Goal: Task Accomplishment & Management: Manage account settings

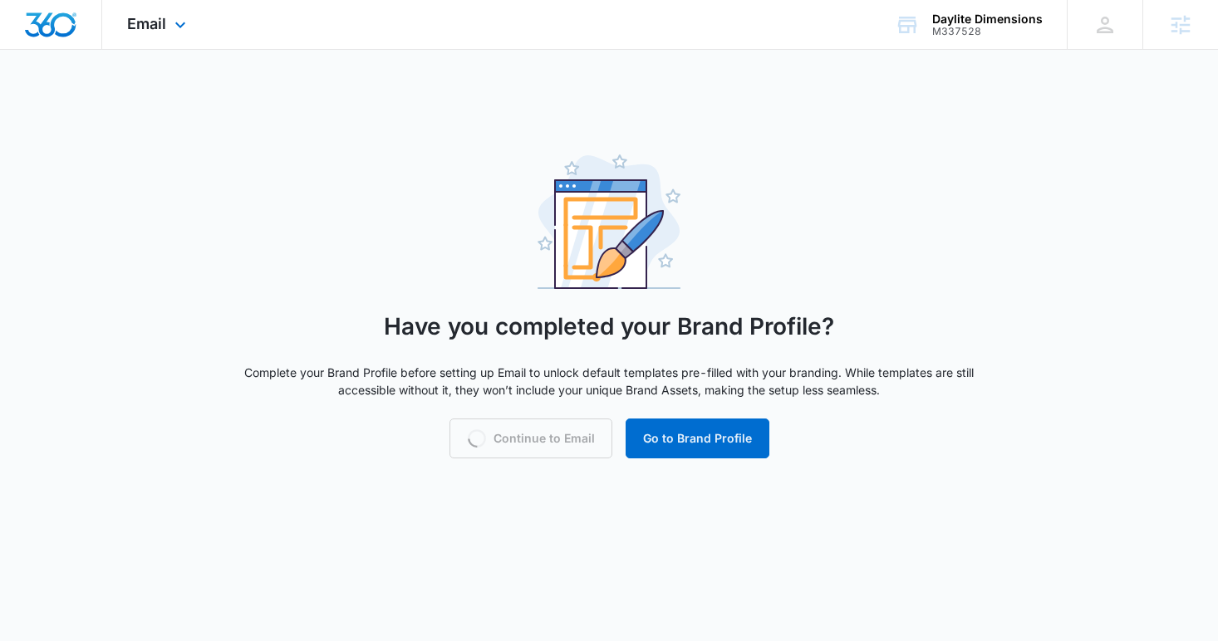
drag, startPoint x: 84, startPoint y: 35, endPoint x: 73, endPoint y: 34, distance: 10.8
click at [73, 34] on div at bounding box center [51, 24] width 102 height 49
click at [73, 34] on img "Dashboard" at bounding box center [50, 24] width 53 height 25
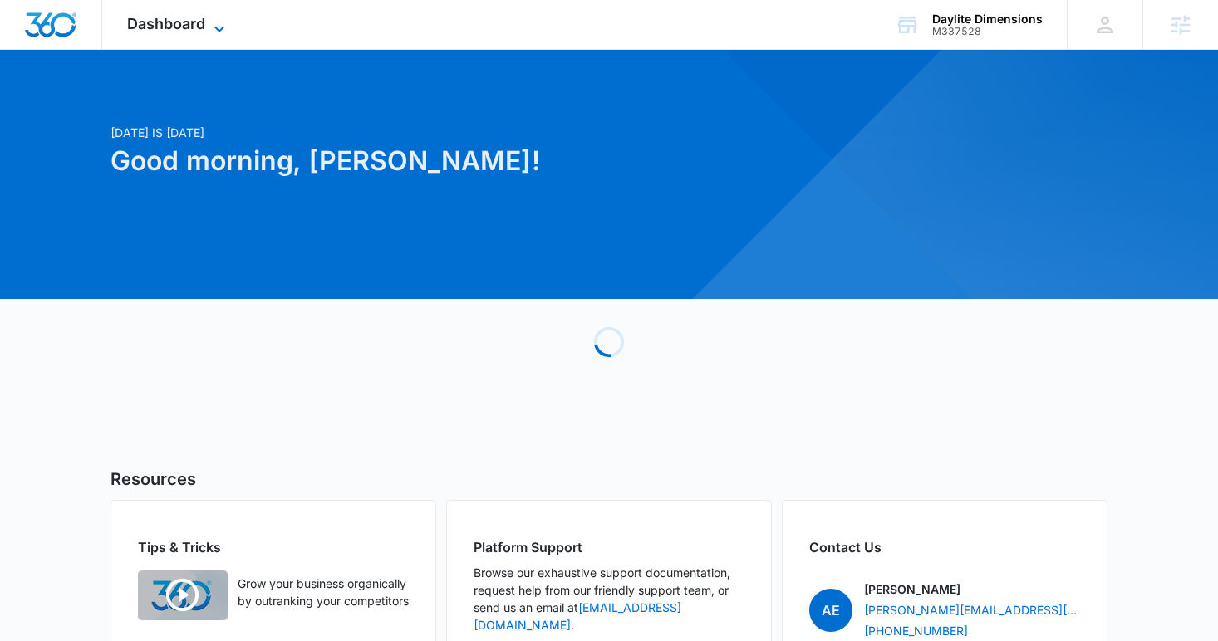
click at [177, 16] on span "Dashboard" at bounding box center [166, 23] width 78 height 17
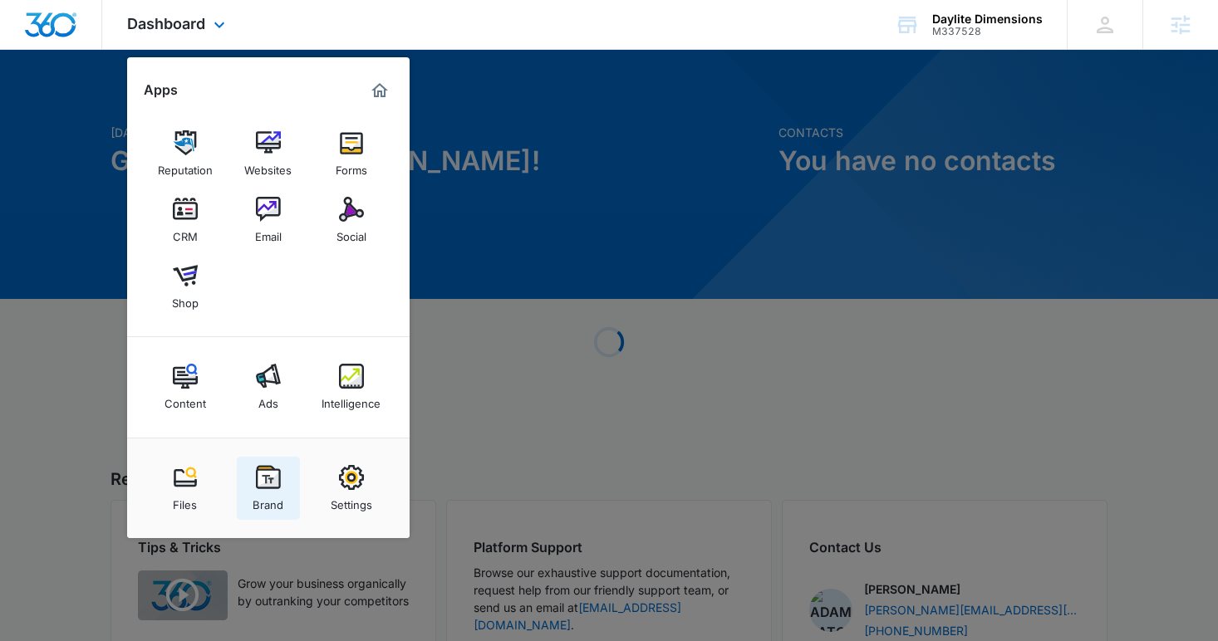
click at [271, 482] on img at bounding box center [268, 477] width 25 height 25
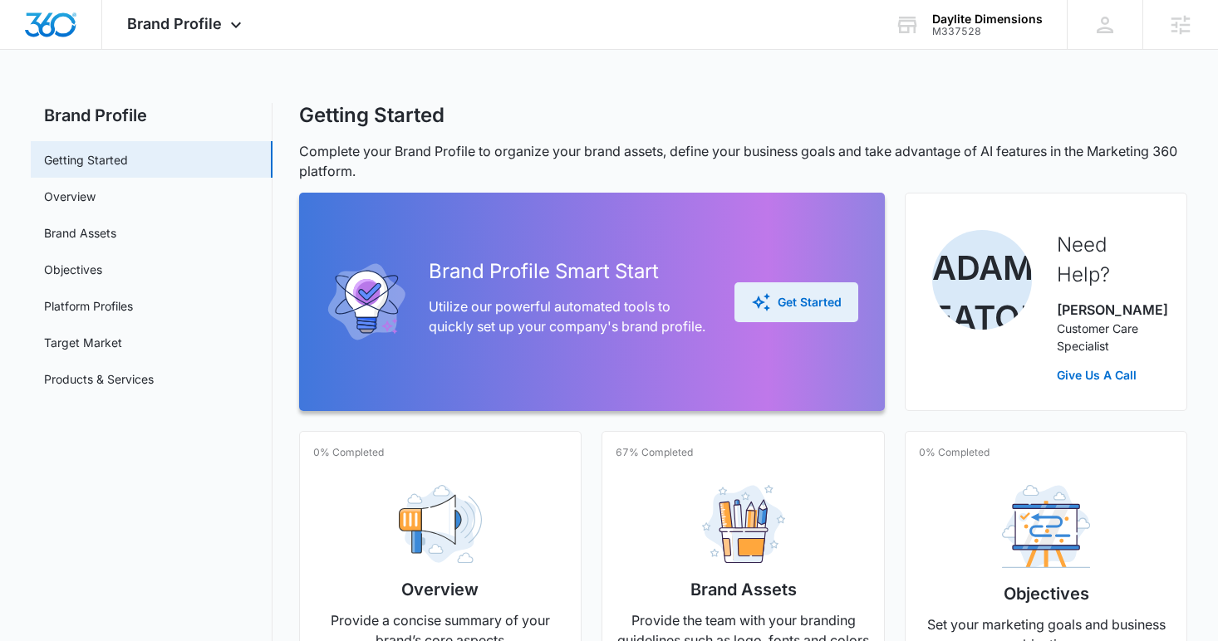
click at [772, 301] on div "Get Started" at bounding box center [796, 302] width 91 height 20
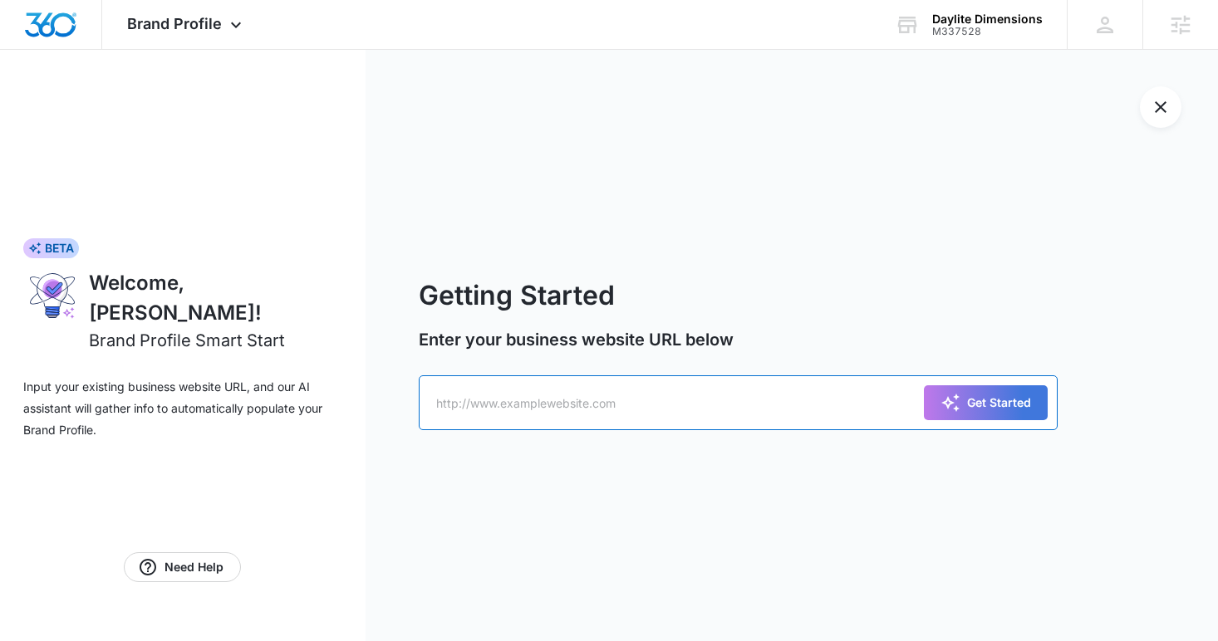
click at [611, 416] on input "text" at bounding box center [739, 402] width 640 height 55
type input "daylitedimensions.com"
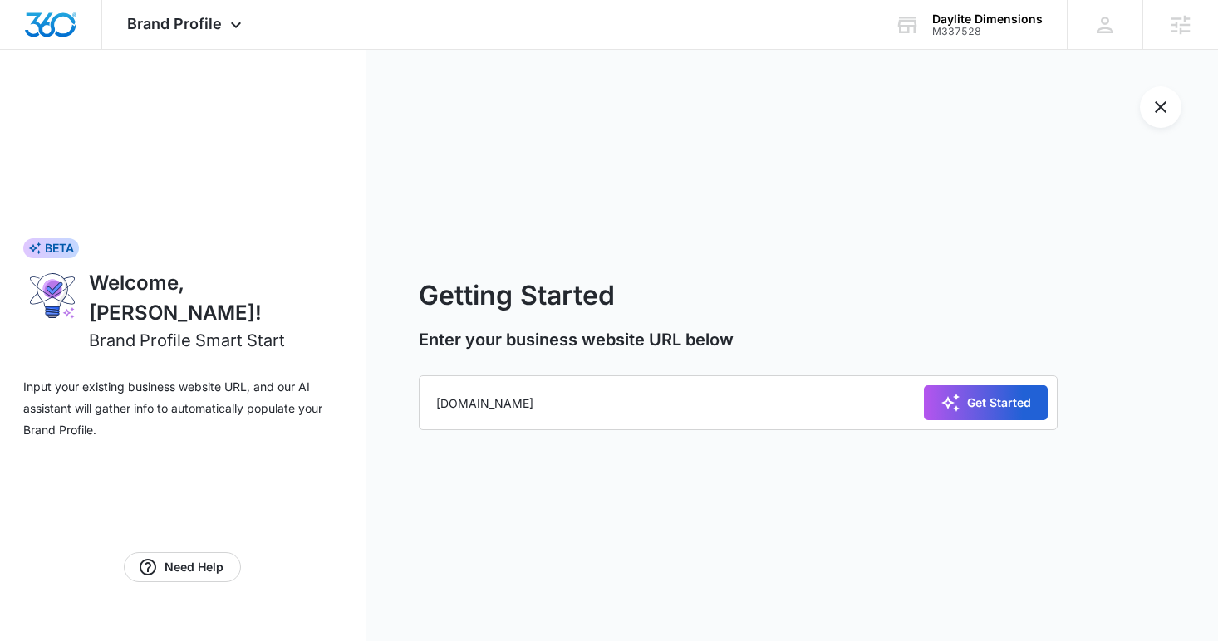
click at [974, 404] on div "Get Started" at bounding box center [985, 403] width 91 height 20
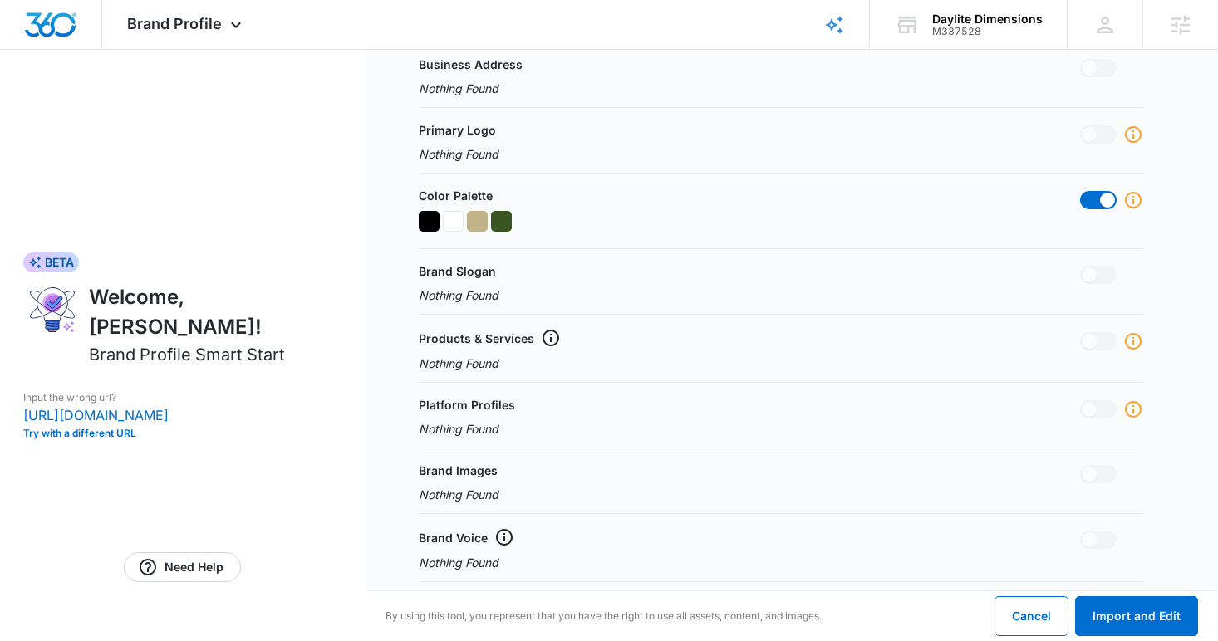
scroll to position [511, 0]
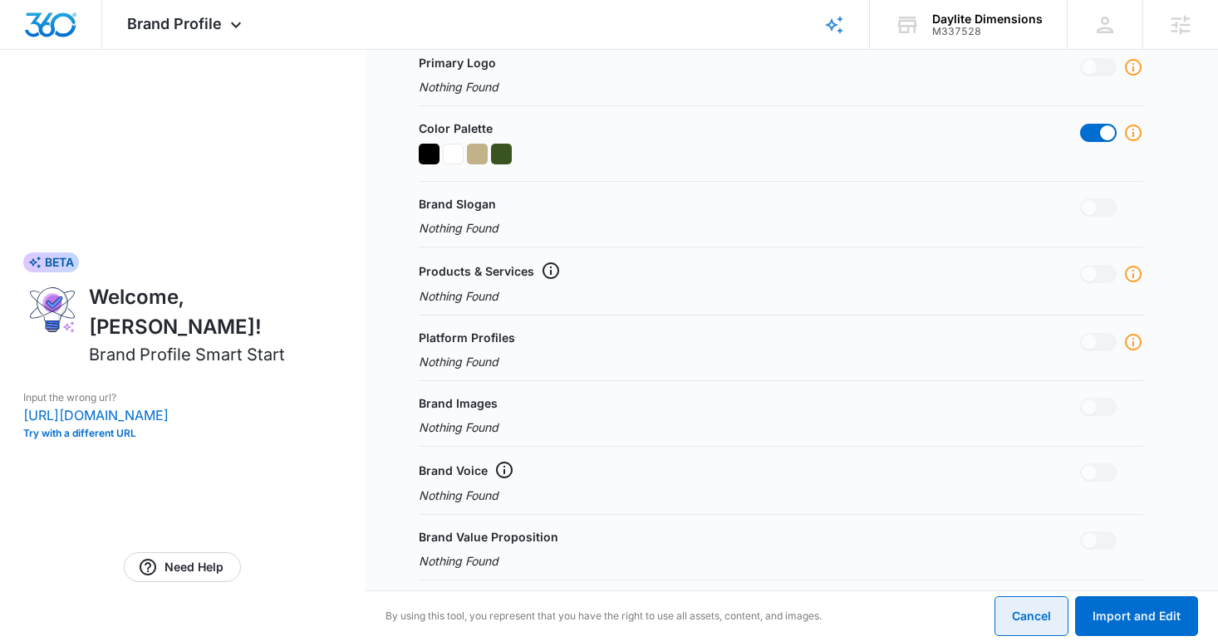
click at [1028, 606] on button "Cancel" at bounding box center [1031, 616] width 74 height 40
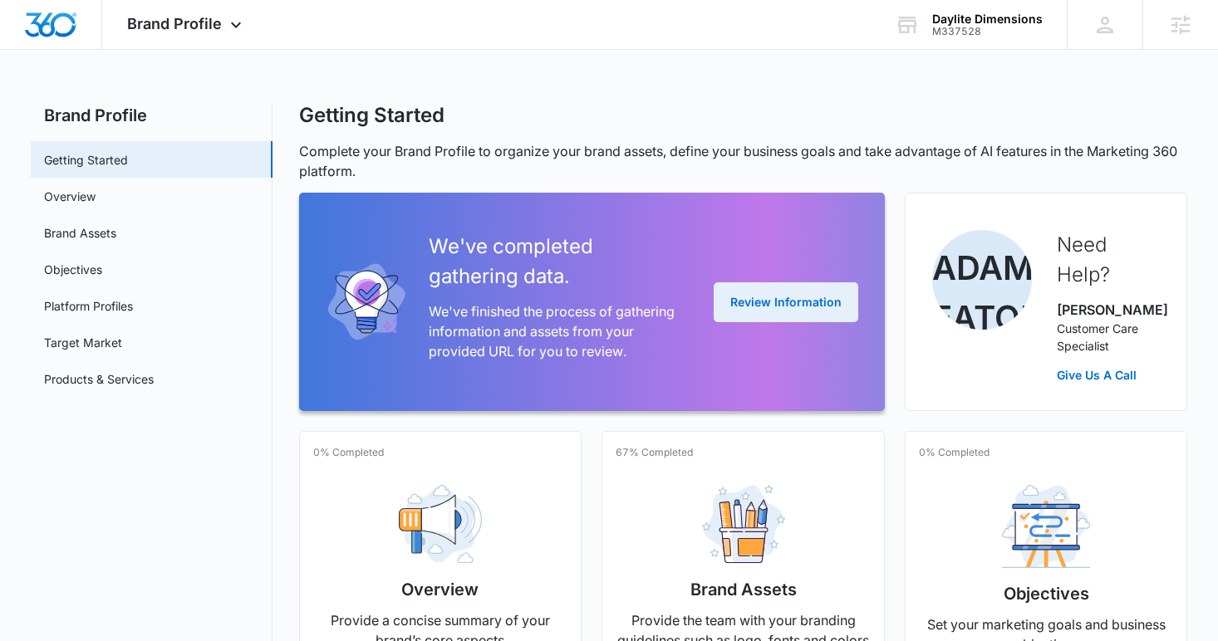
click at [787, 317] on button "Review Information" at bounding box center [786, 302] width 145 height 40
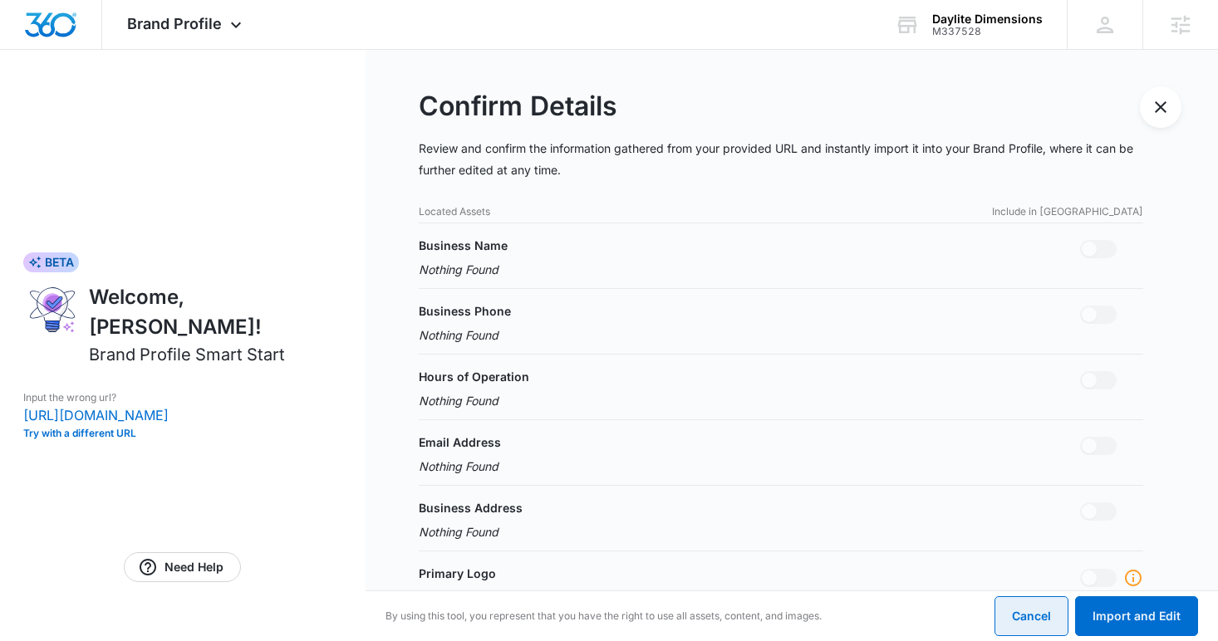
click at [1023, 614] on button "Cancel" at bounding box center [1031, 616] width 74 height 40
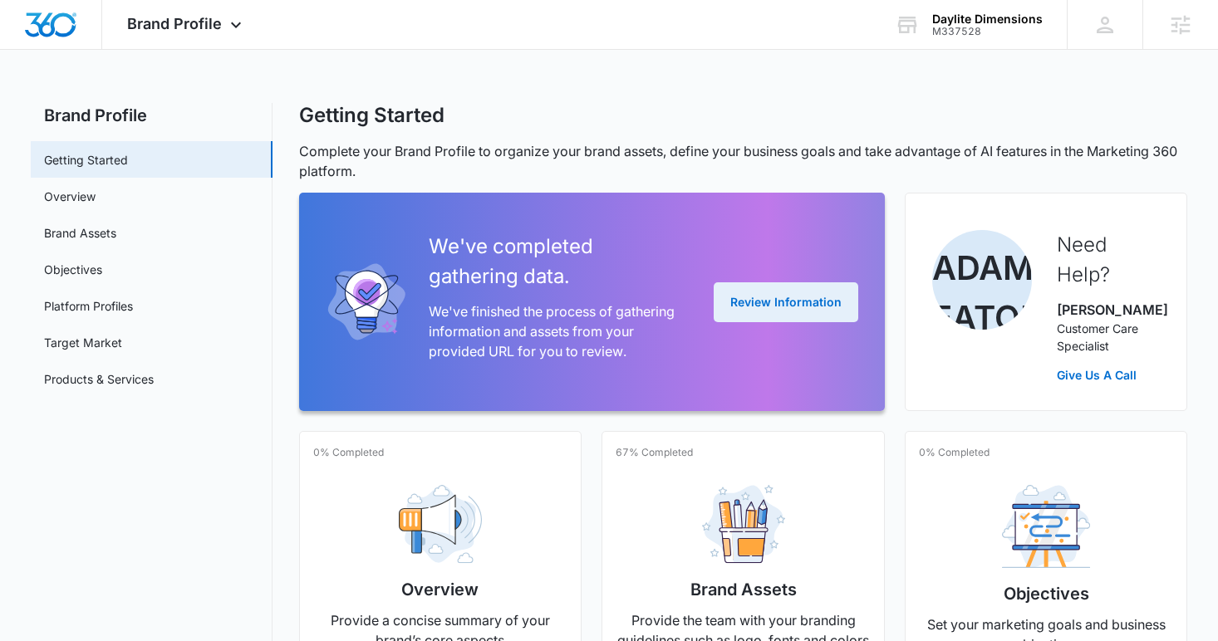
click at [805, 301] on button "Review Information" at bounding box center [786, 302] width 145 height 40
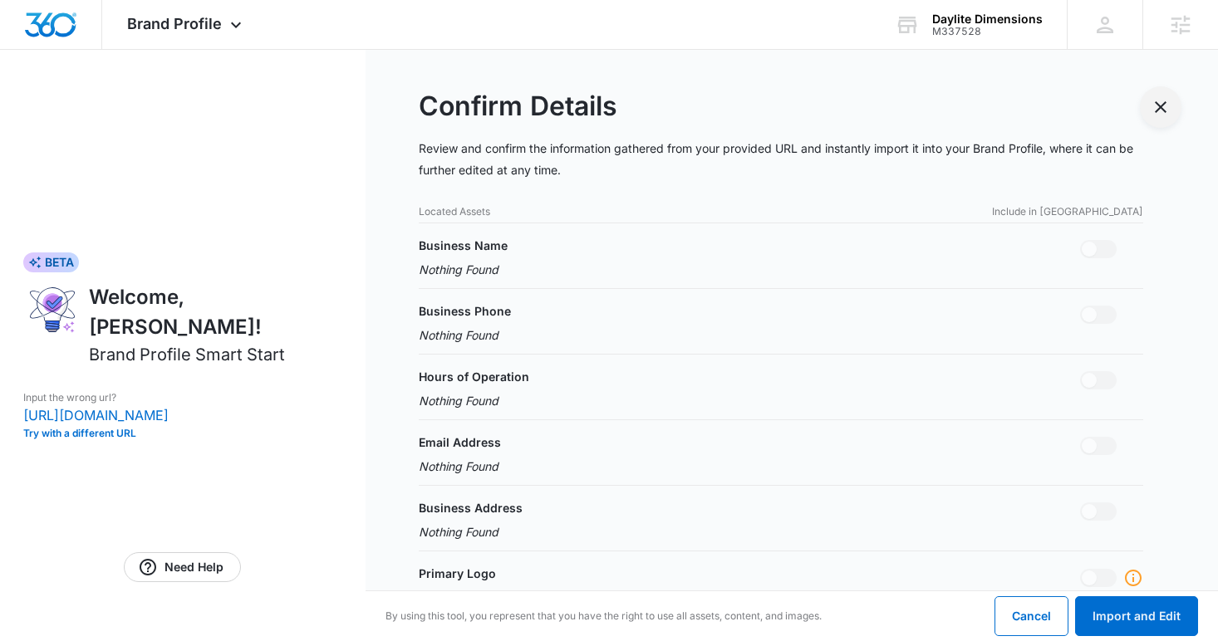
click at [1148, 120] on button "Exit Smart Start Wizard" at bounding box center [1161, 107] width 42 height 42
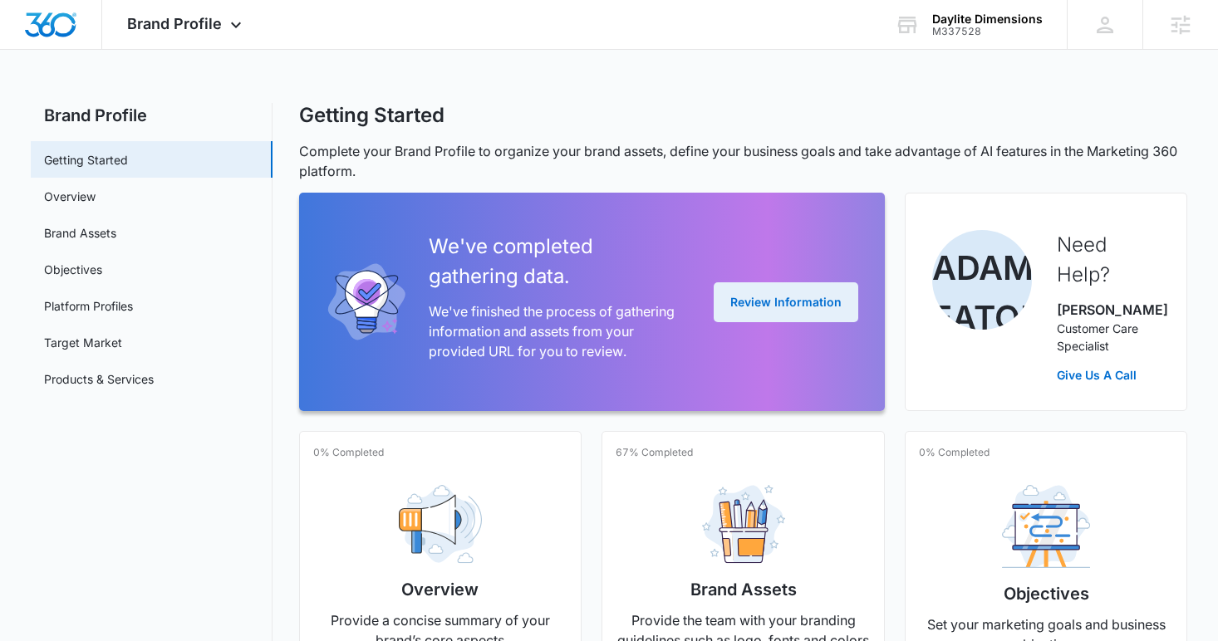
click at [777, 308] on button "Review Information" at bounding box center [786, 302] width 145 height 40
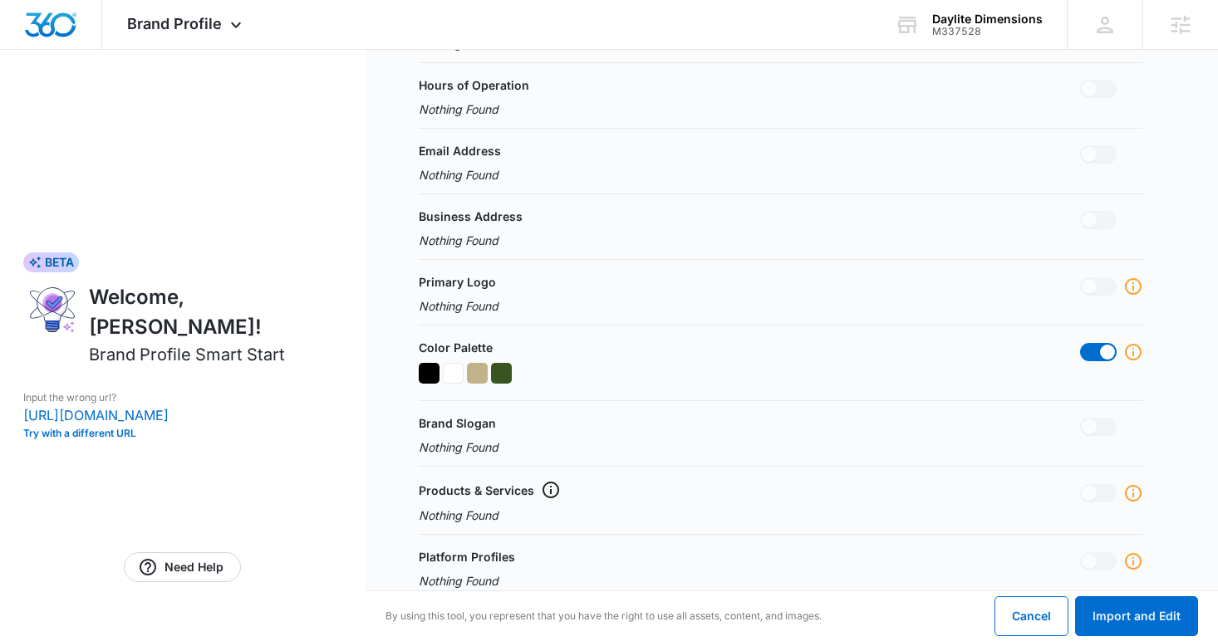
scroll to position [511, 0]
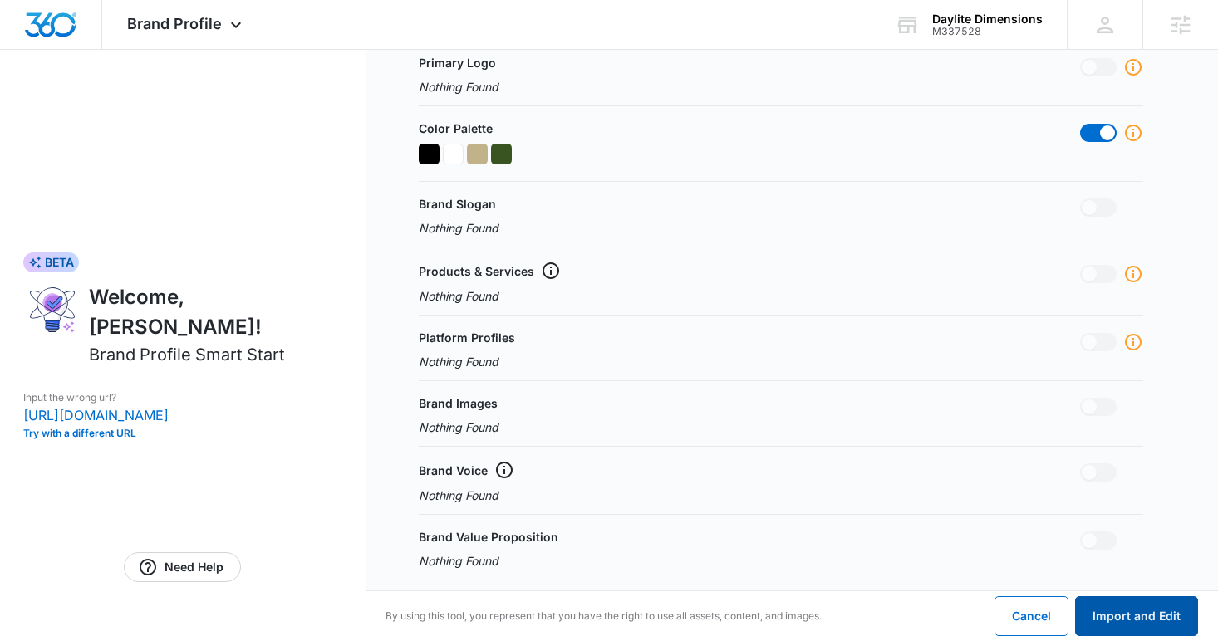
click at [1116, 602] on button "Import and Edit" at bounding box center [1136, 616] width 123 height 40
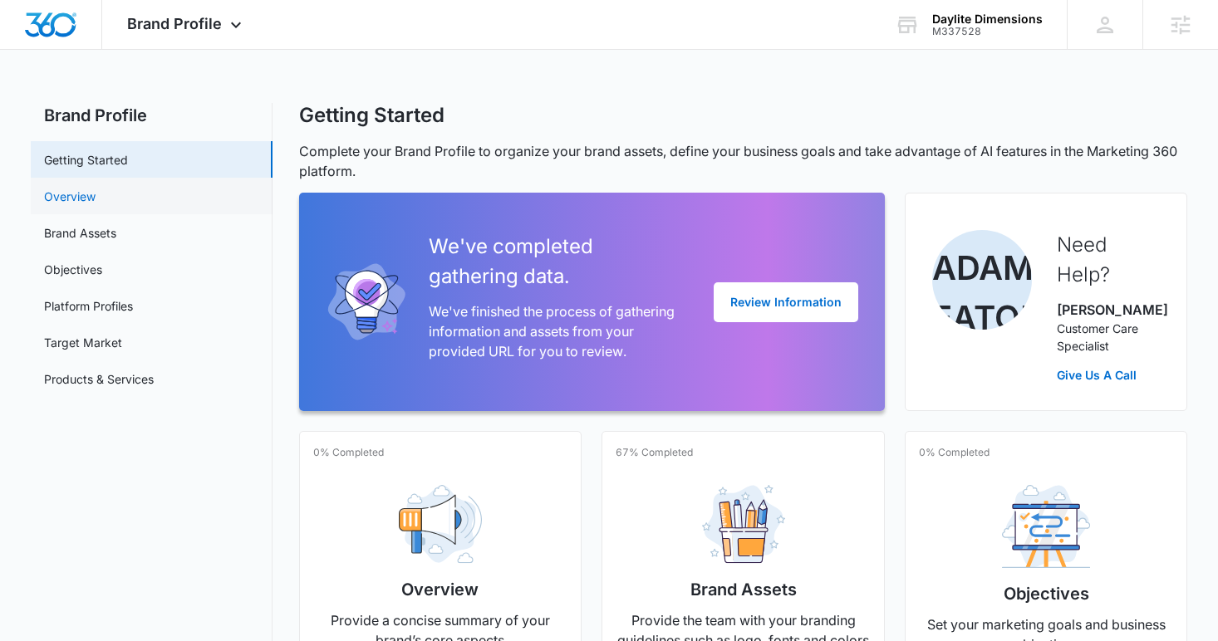
click at [91, 205] on link "Overview" at bounding box center [69, 196] width 51 height 17
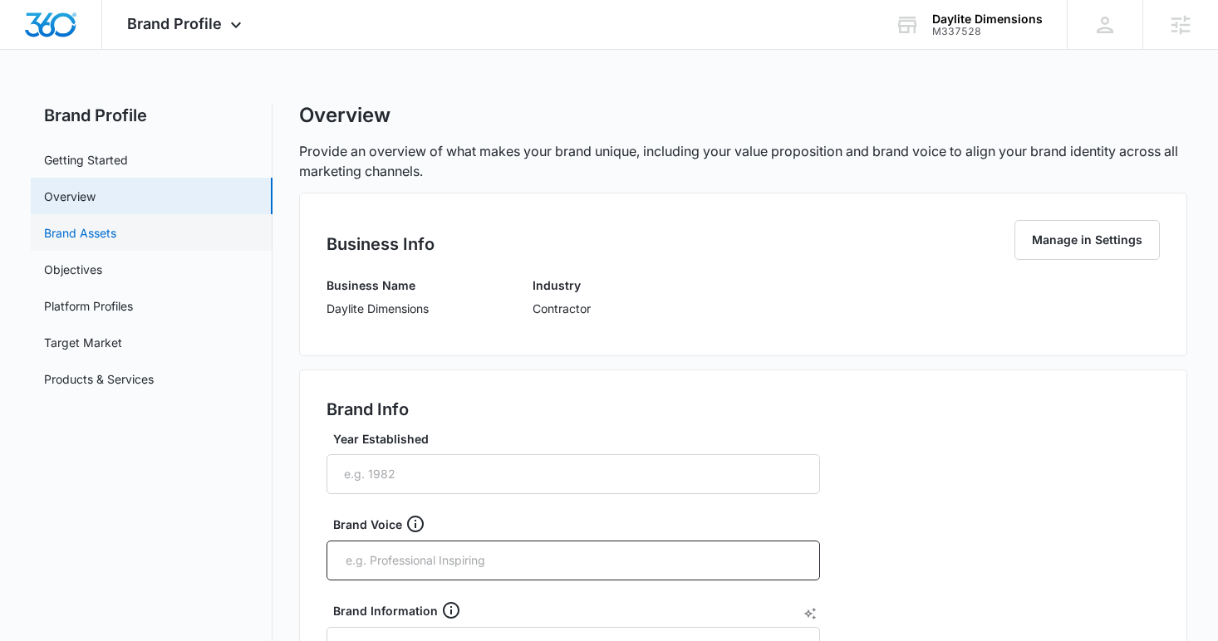
click at [92, 234] on link "Brand Assets" at bounding box center [80, 232] width 72 height 17
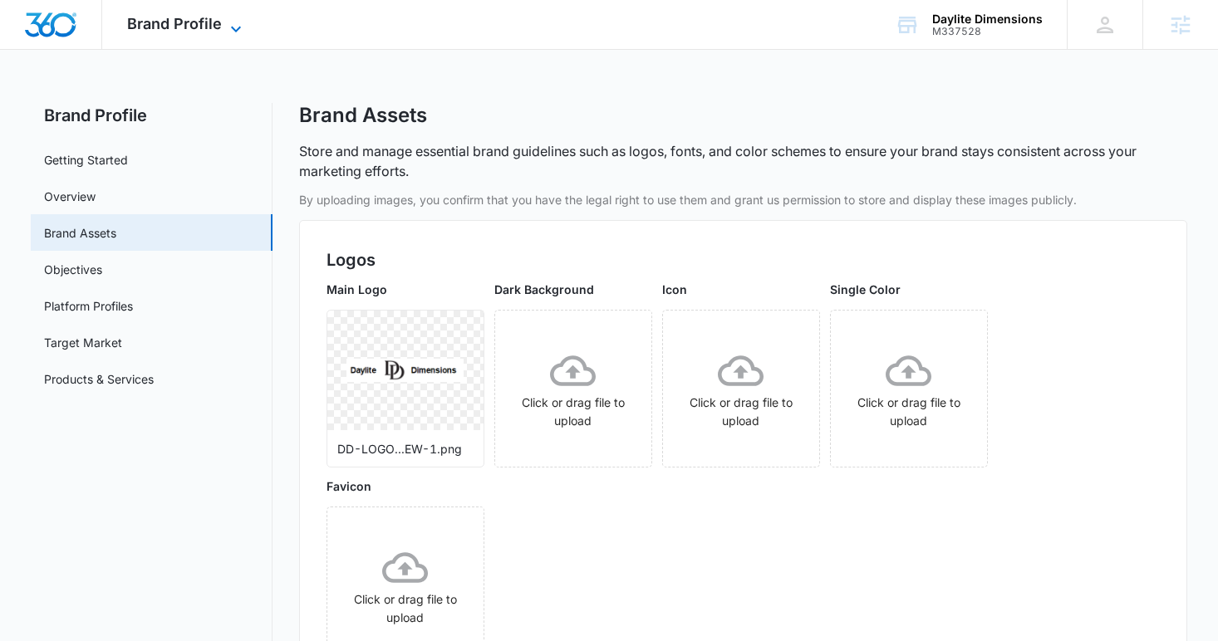
click at [168, 18] on span "Brand Profile" at bounding box center [174, 23] width 95 height 17
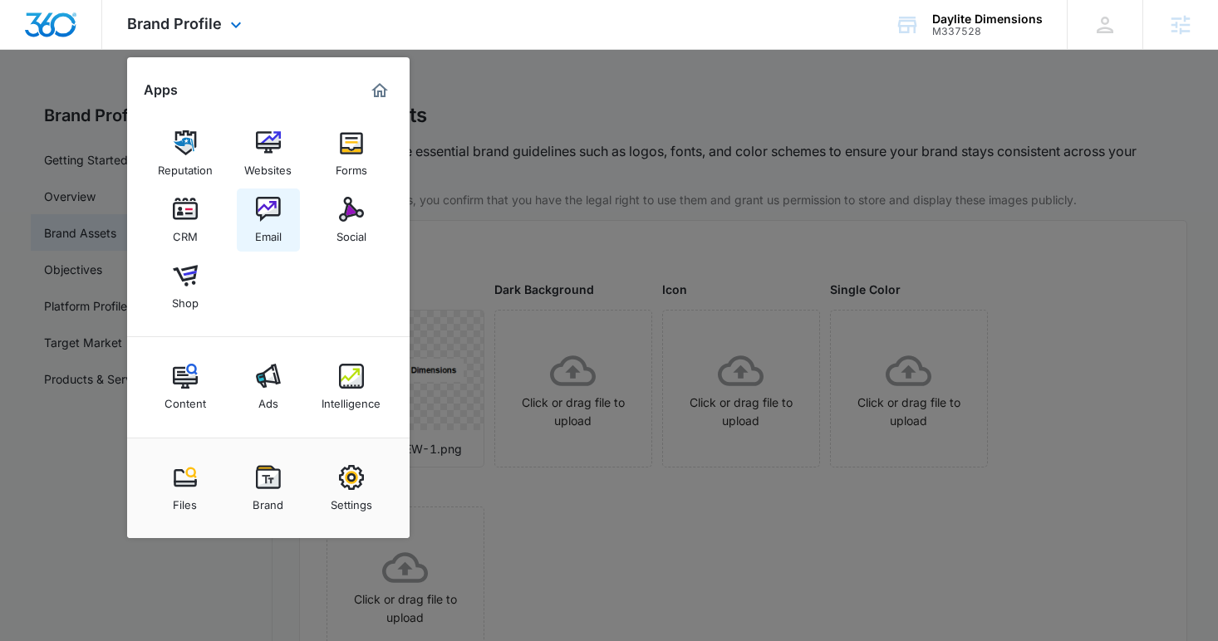
click at [269, 204] on img at bounding box center [268, 209] width 25 height 25
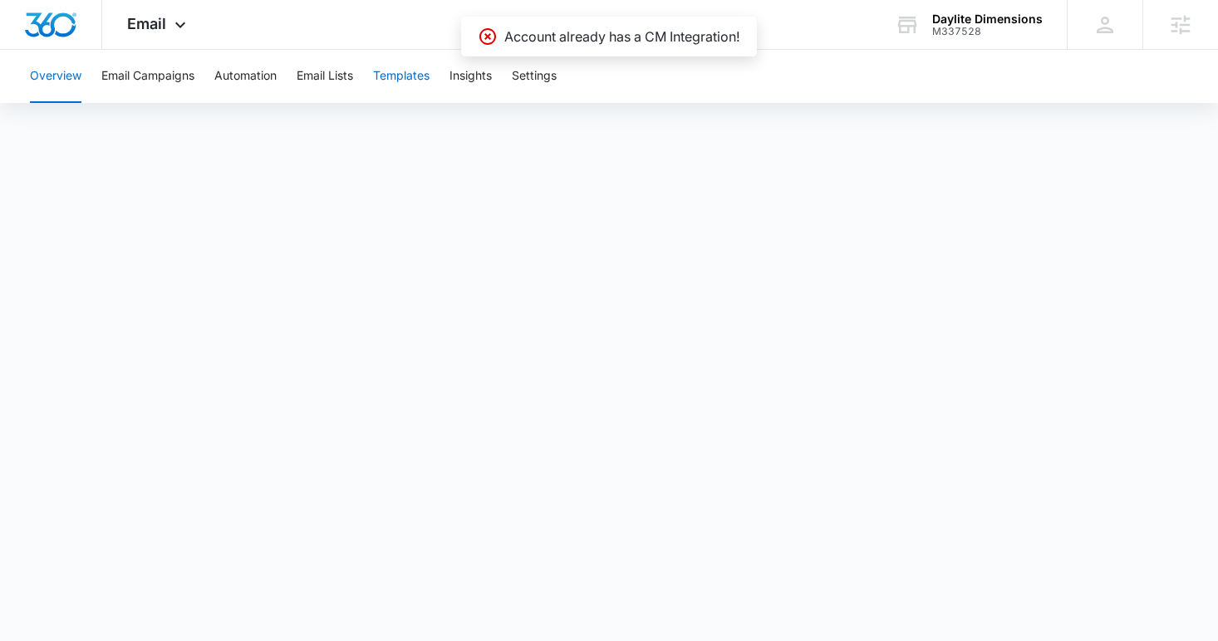
click at [401, 78] on button "Templates" at bounding box center [401, 76] width 56 height 53
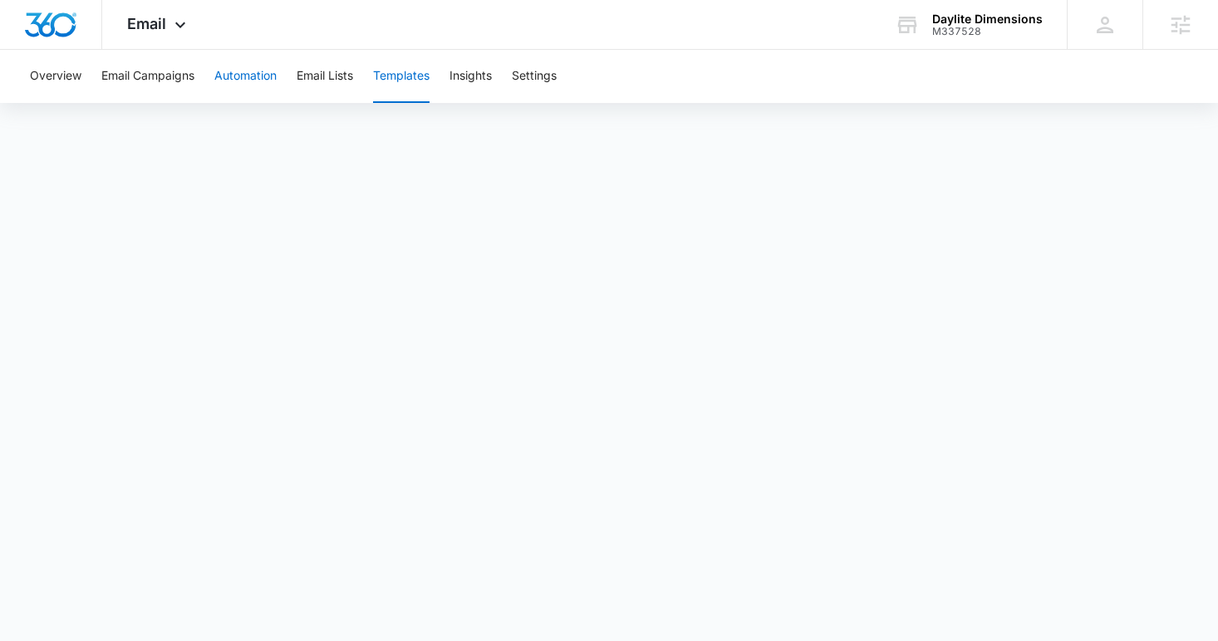
click at [268, 85] on button "Automation" at bounding box center [245, 76] width 62 height 53
click at [151, 23] on span "Email" at bounding box center [146, 23] width 39 height 17
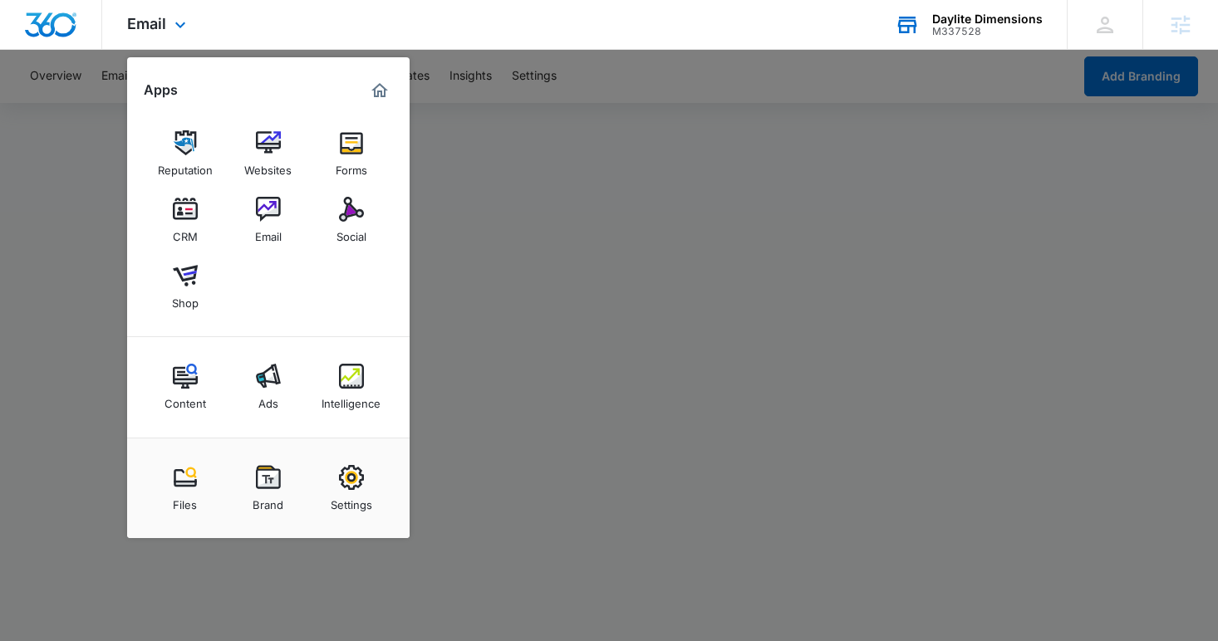
click at [924, 24] on div "Daylite Dimensions M337528 Your Accounts View All" at bounding box center [968, 24] width 197 height 49
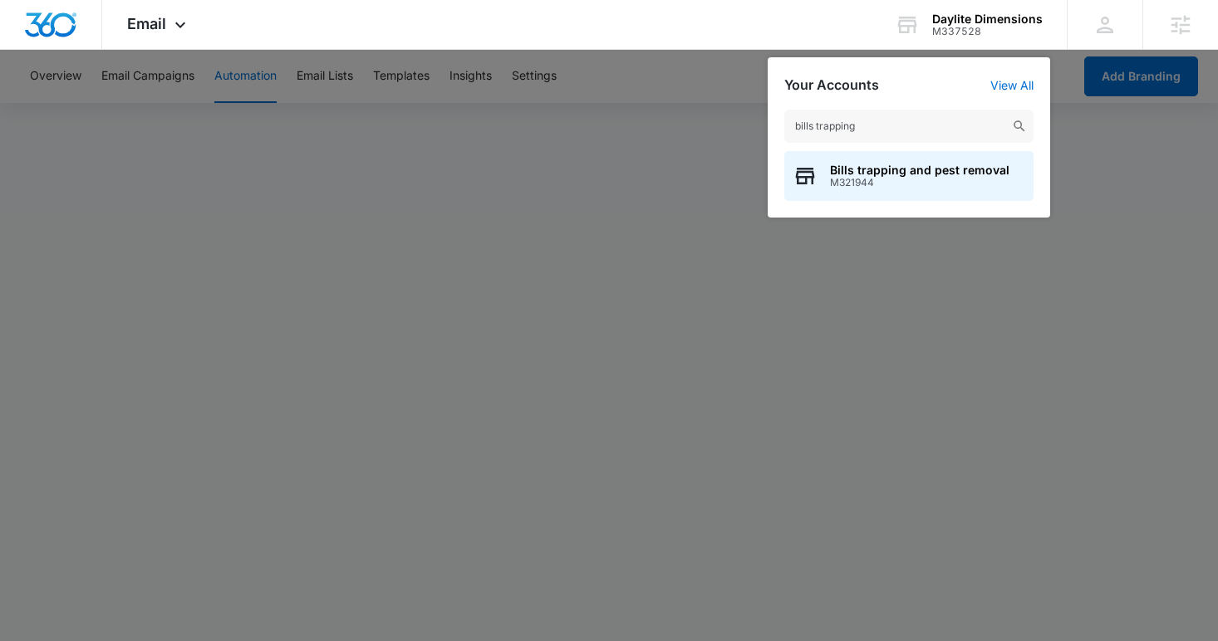
type input "bills trapping"
click at [900, 164] on span "Bills trapping and pest removal" at bounding box center [919, 170] width 179 height 13
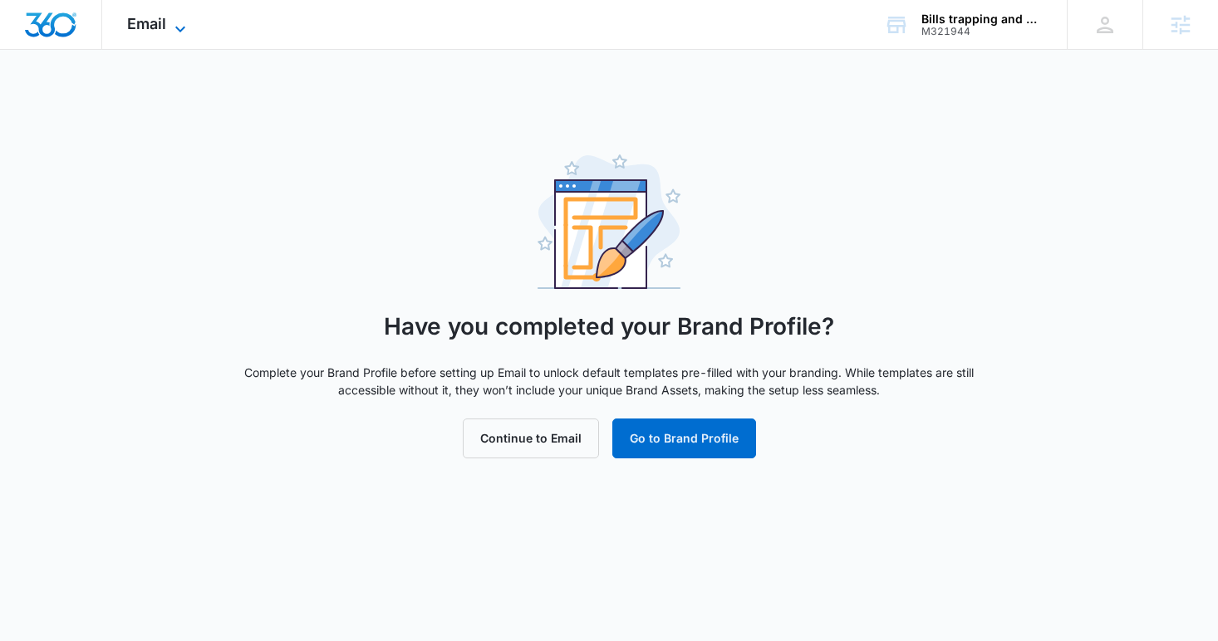
click at [164, 28] on span "Email" at bounding box center [146, 23] width 39 height 17
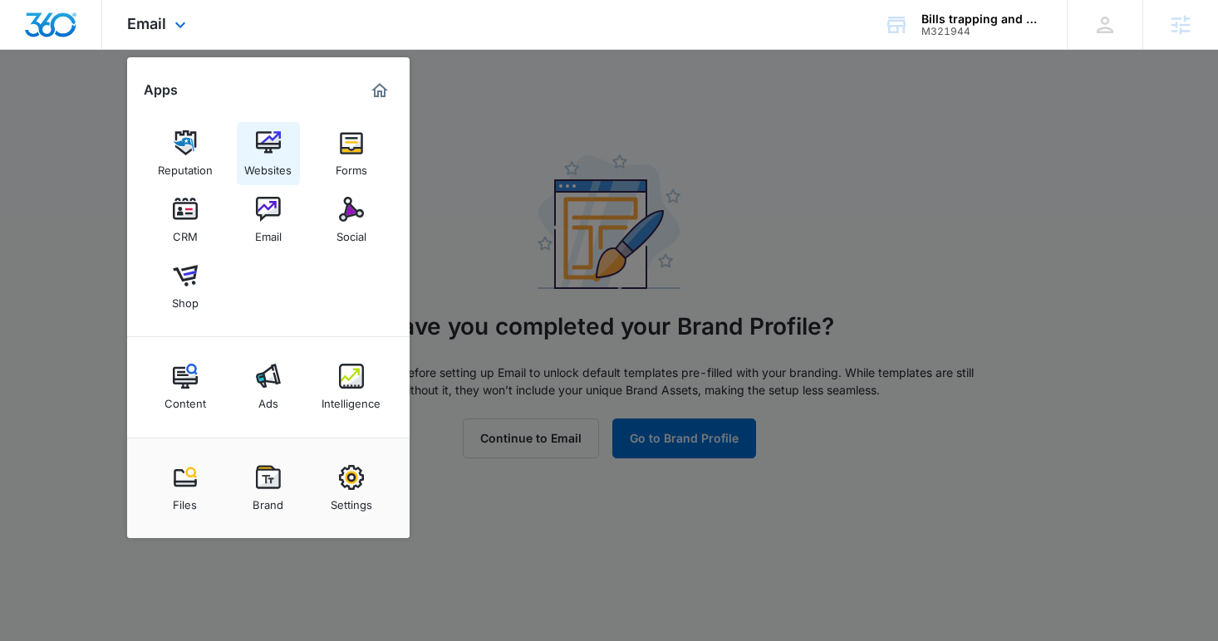
click at [263, 136] on img at bounding box center [268, 142] width 25 height 25
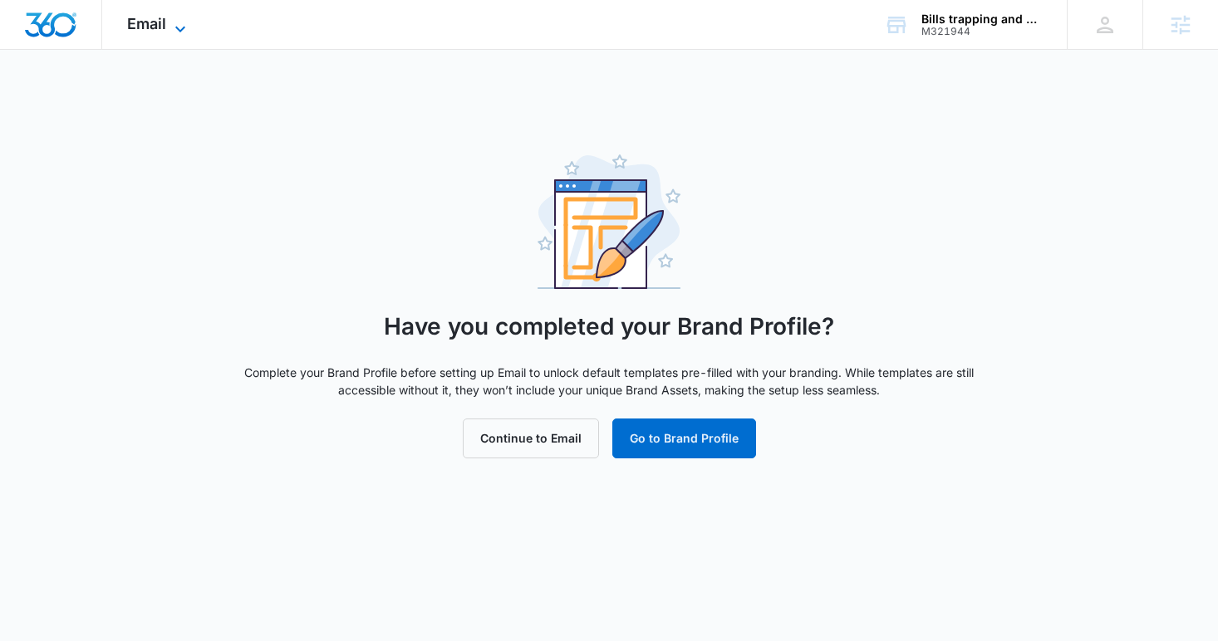
click at [154, 18] on span "Email" at bounding box center [146, 23] width 39 height 17
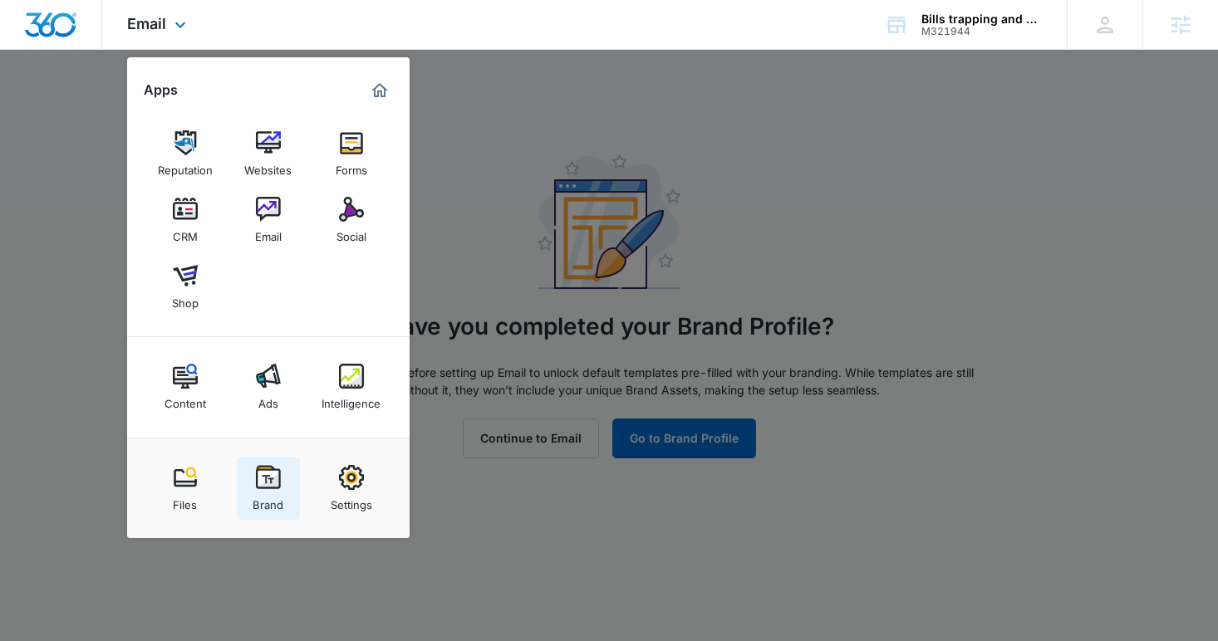
click at [257, 473] on img at bounding box center [268, 477] width 25 height 25
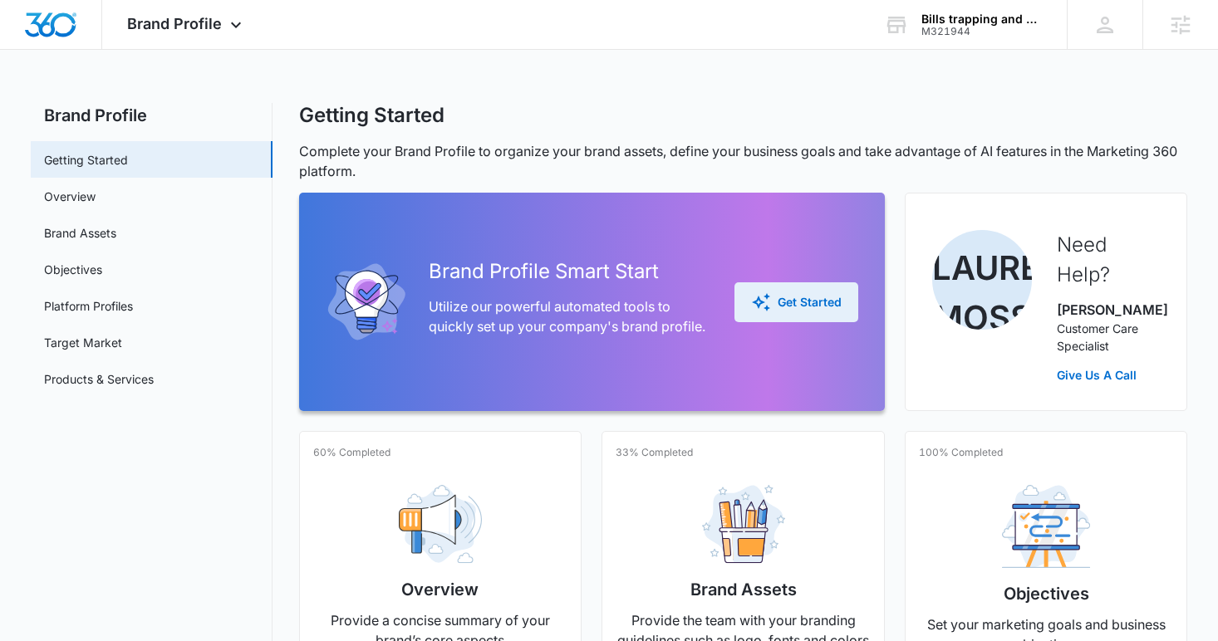
click at [777, 301] on div "Get Started" at bounding box center [796, 302] width 91 height 20
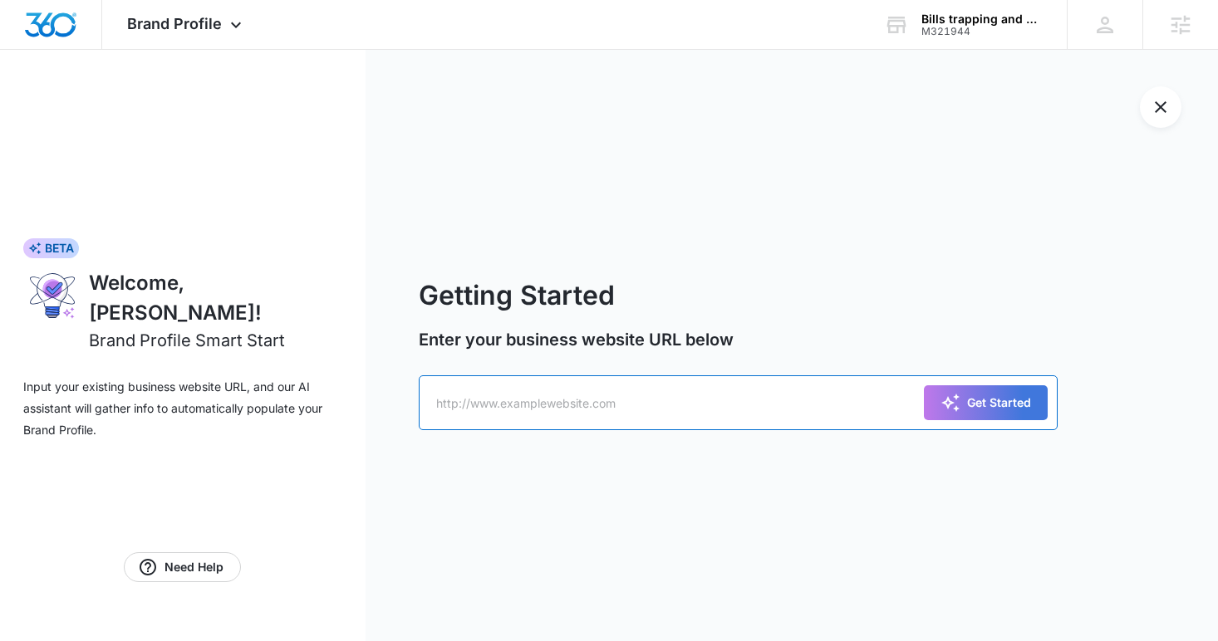
click at [621, 391] on input "text" at bounding box center [739, 402] width 640 height 55
paste input "https://m321944billstrappingandpestremoval.mywebsites360.com/"
type input "https://m321944billstrappingandpestremoval.mywebsites360.com/"
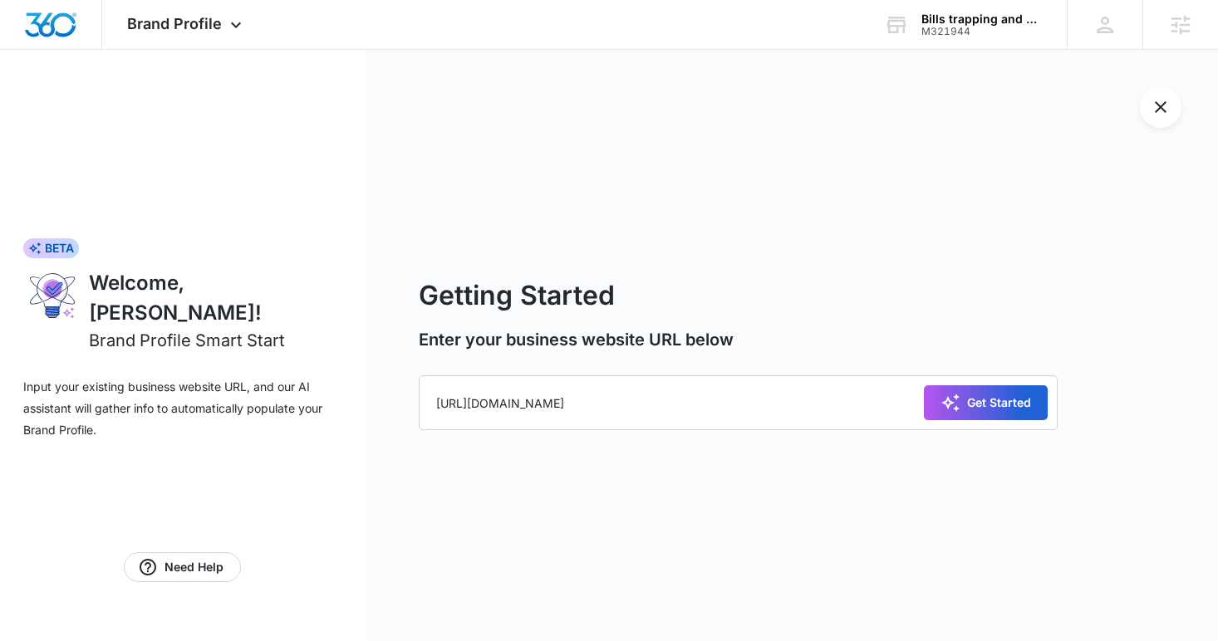
click at [1030, 386] on button "Get Started" at bounding box center [986, 402] width 124 height 35
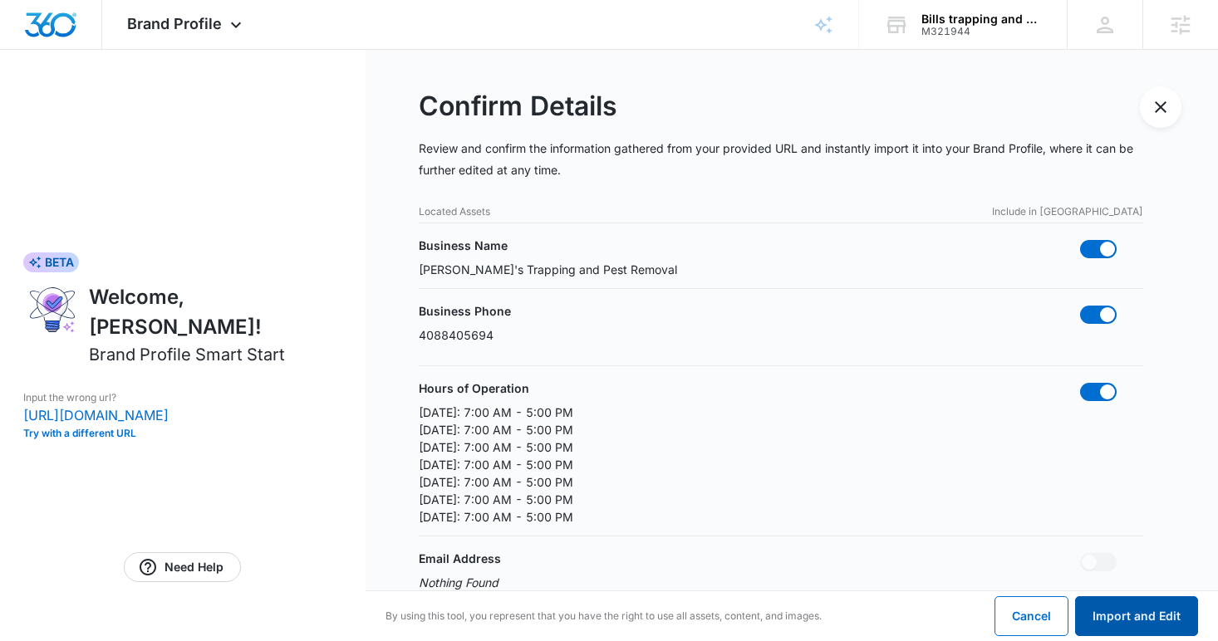
click at [1165, 624] on button "Import and Edit" at bounding box center [1136, 616] width 123 height 40
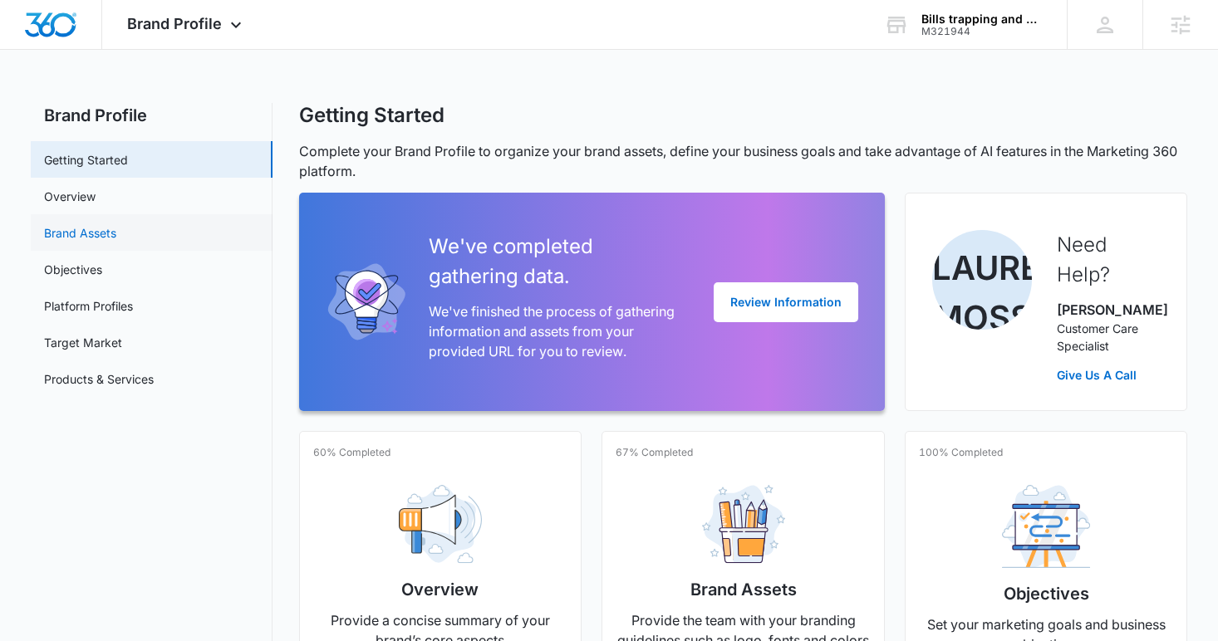
click at [109, 224] on link "Brand Assets" at bounding box center [80, 232] width 72 height 17
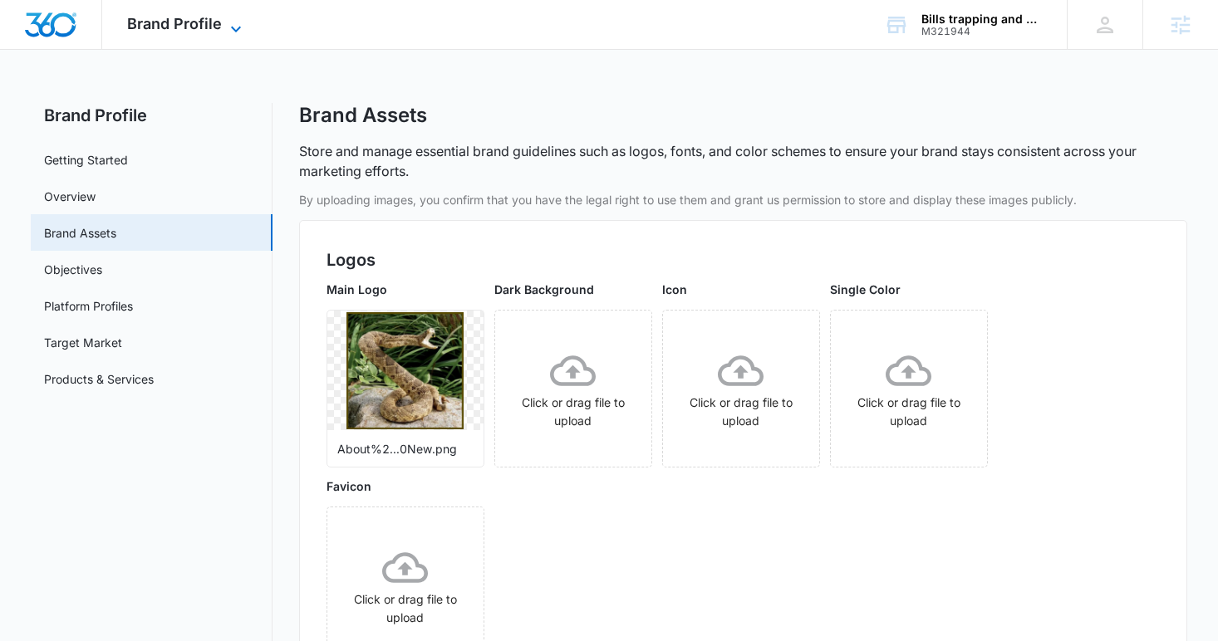
click at [175, 29] on span "Brand Profile" at bounding box center [174, 23] width 95 height 17
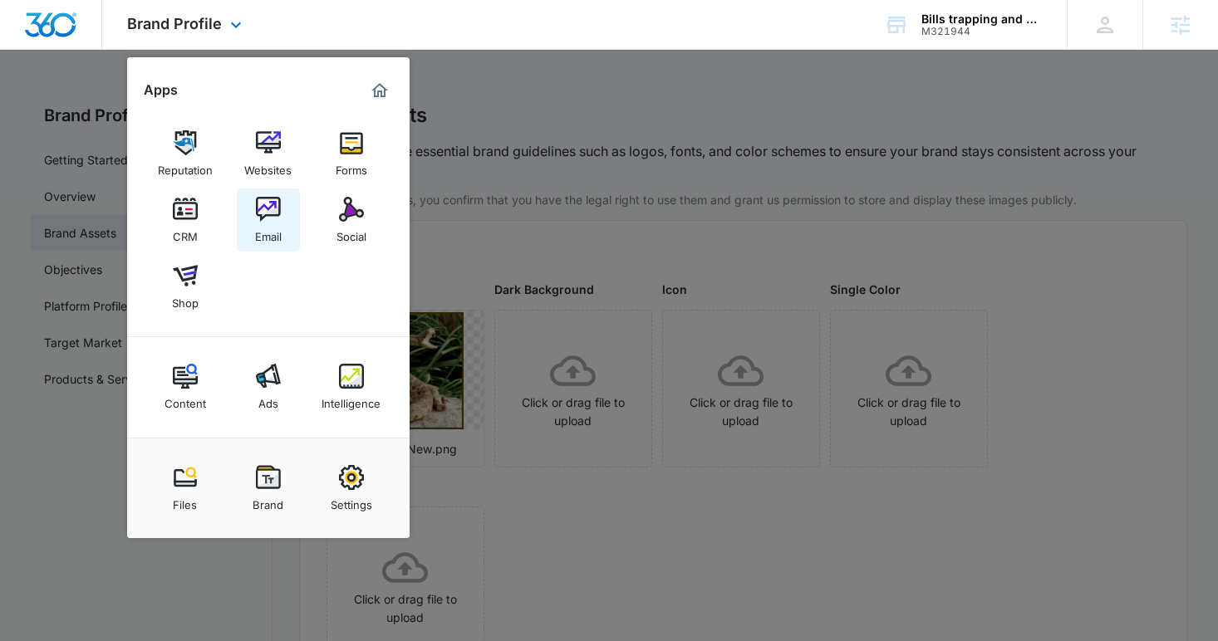
click at [262, 204] on img at bounding box center [268, 209] width 25 height 25
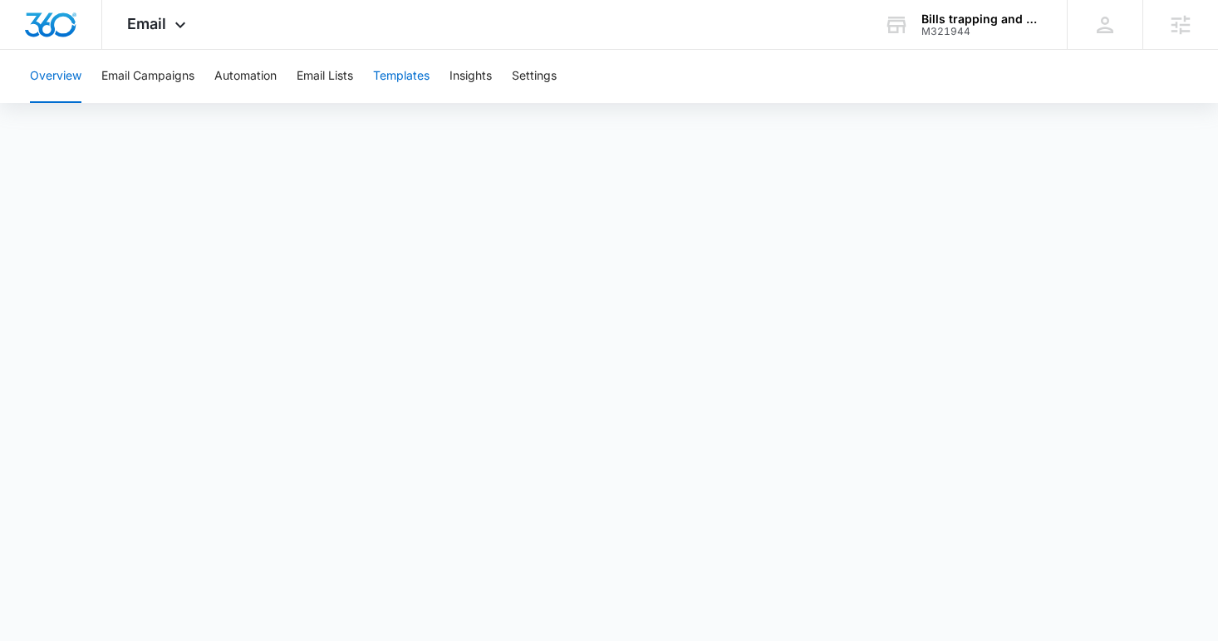
click at [429, 66] on button "Templates" at bounding box center [401, 76] width 56 height 53
click at [275, 80] on button "Automation" at bounding box center [245, 76] width 62 height 53
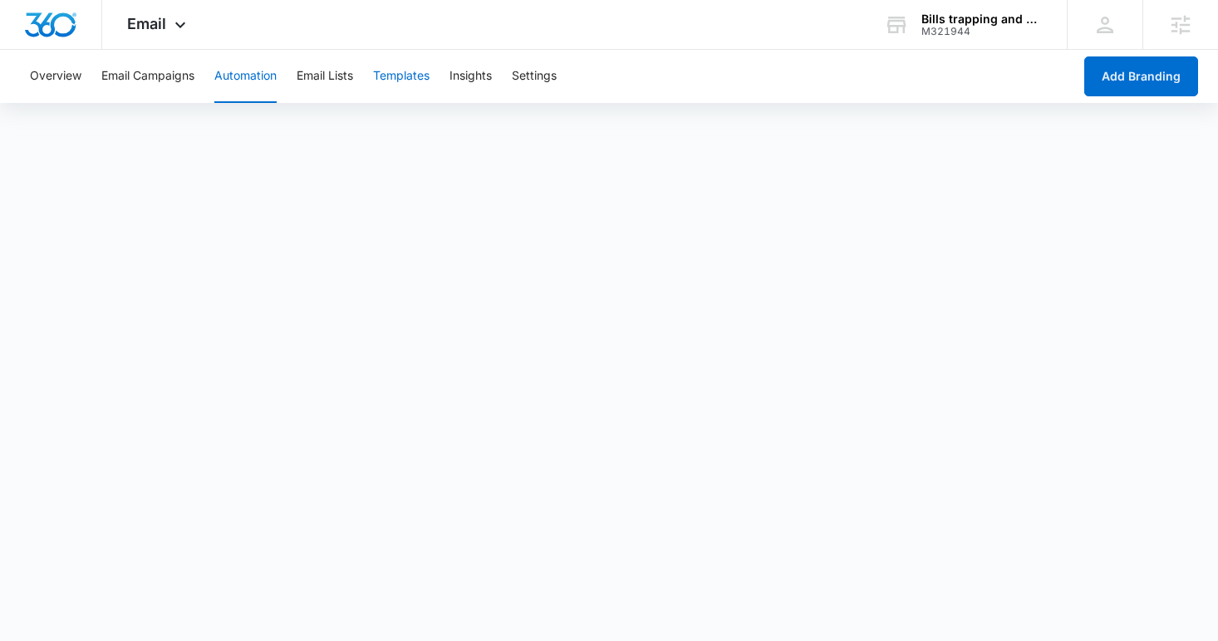
click at [390, 78] on button "Templates" at bounding box center [401, 76] width 56 height 53
click at [243, 84] on button "Automation" at bounding box center [245, 76] width 62 height 53
click at [150, 27] on span "Email" at bounding box center [146, 23] width 39 height 17
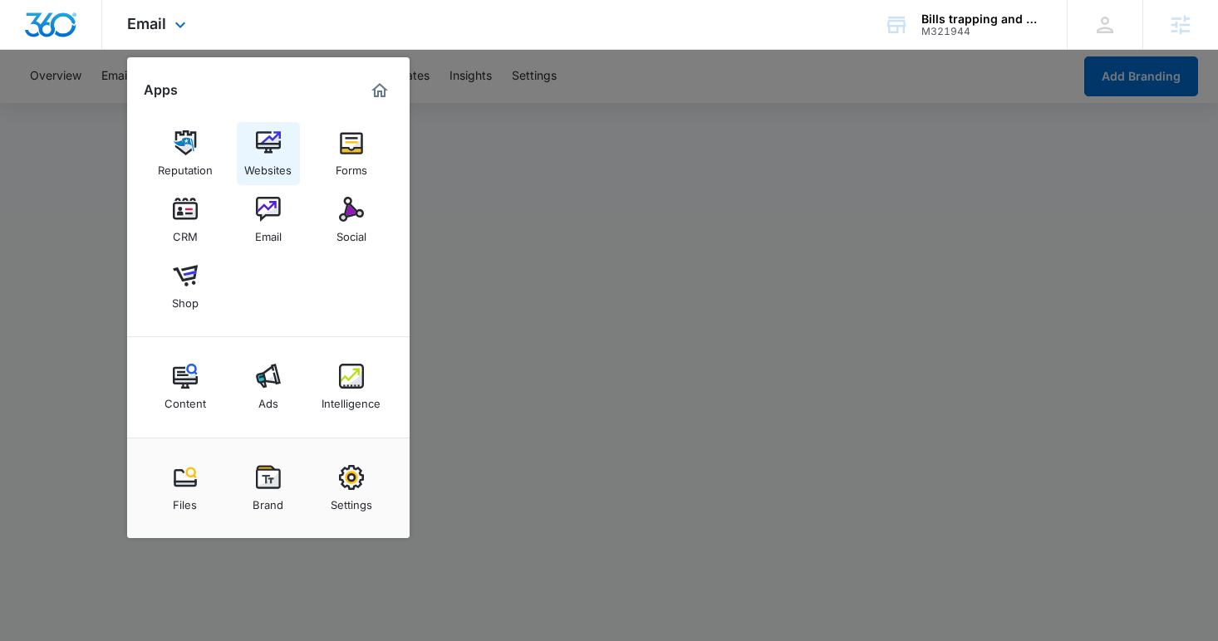
click at [288, 162] on div "Websites" at bounding box center [267, 166] width 47 height 22
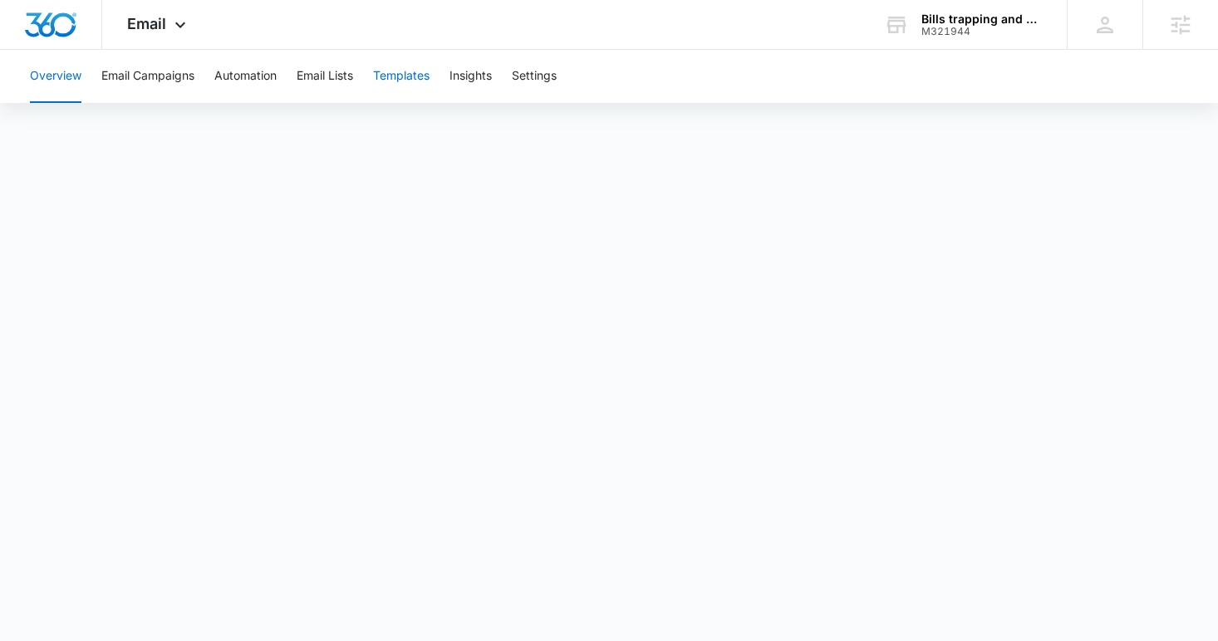
click at [393, 78] on button "Templates" at bounding box center [401, 76] width 56 height 53
click at [236, 84] on button "Automation" at bounding box center [245, 76] width 62 height 53
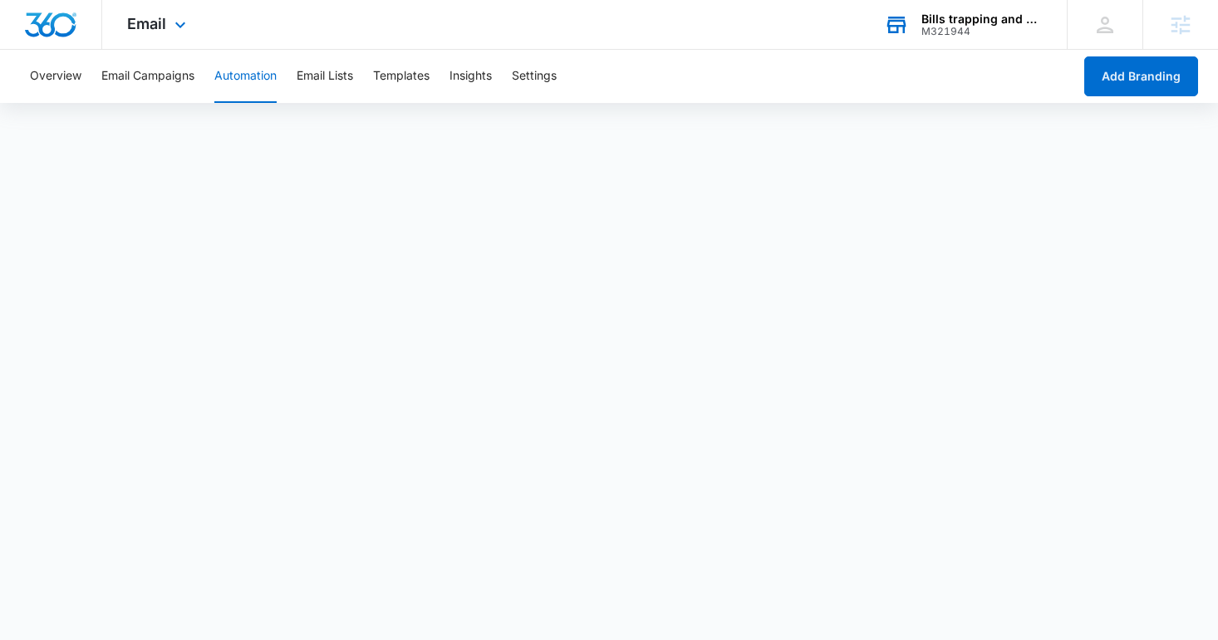
click at [908, 27] on icon at bounding box center [896, 24] width 25 height 25
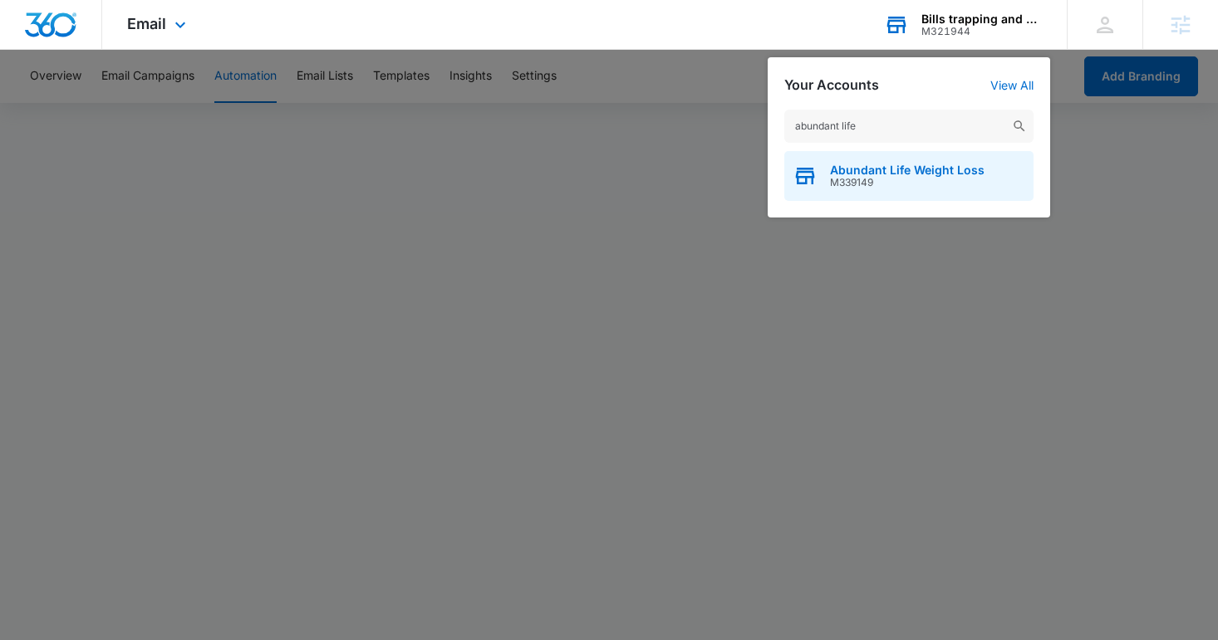
type input "abundant life"
click at [866, 178] on span "M339149" at bounding box center [907, 183] width 154 height 12
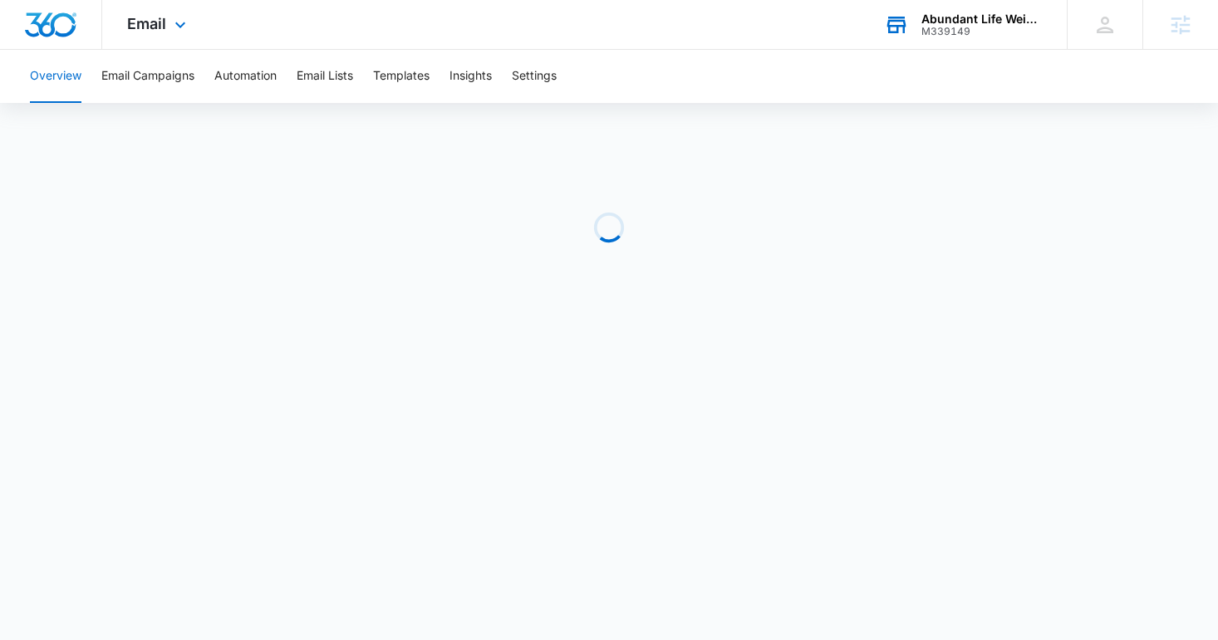
click at [190, 37] on div "Email Apps Reputation Websites Forms CRM Email Social Shop Content Ads Intellig…" at bounding box center [158, 24] width 113 height 49
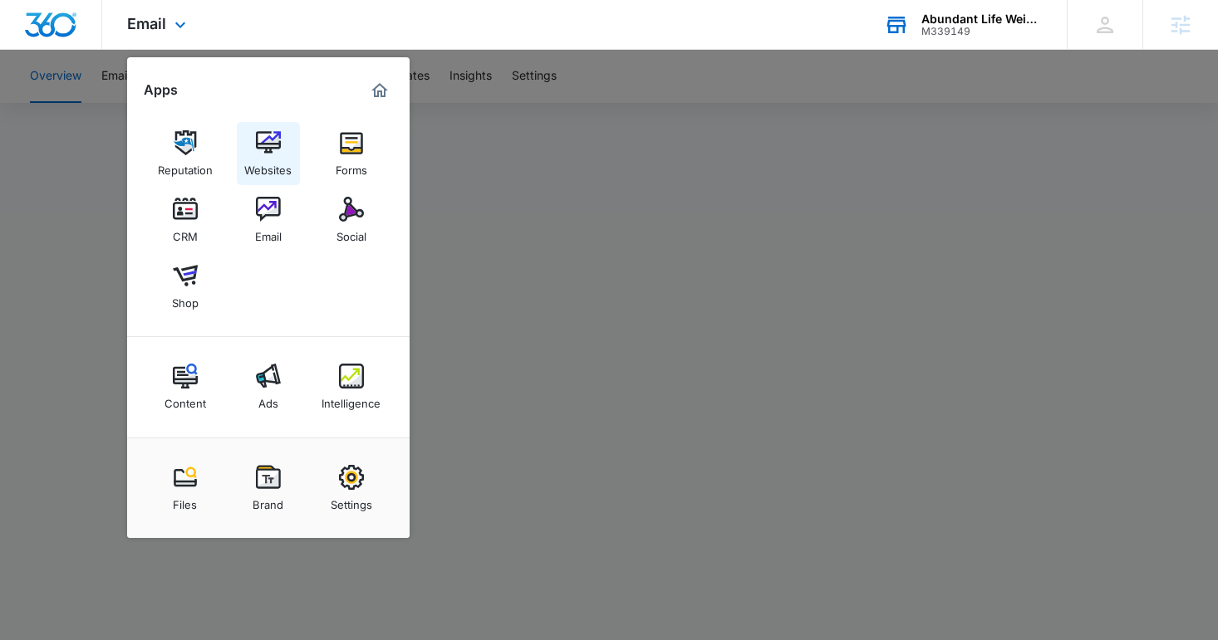
click at [259, 139] on img at bounding box center [268, 142] width 25 height 25
